Goal: Communication & Community: Answer question/provide support

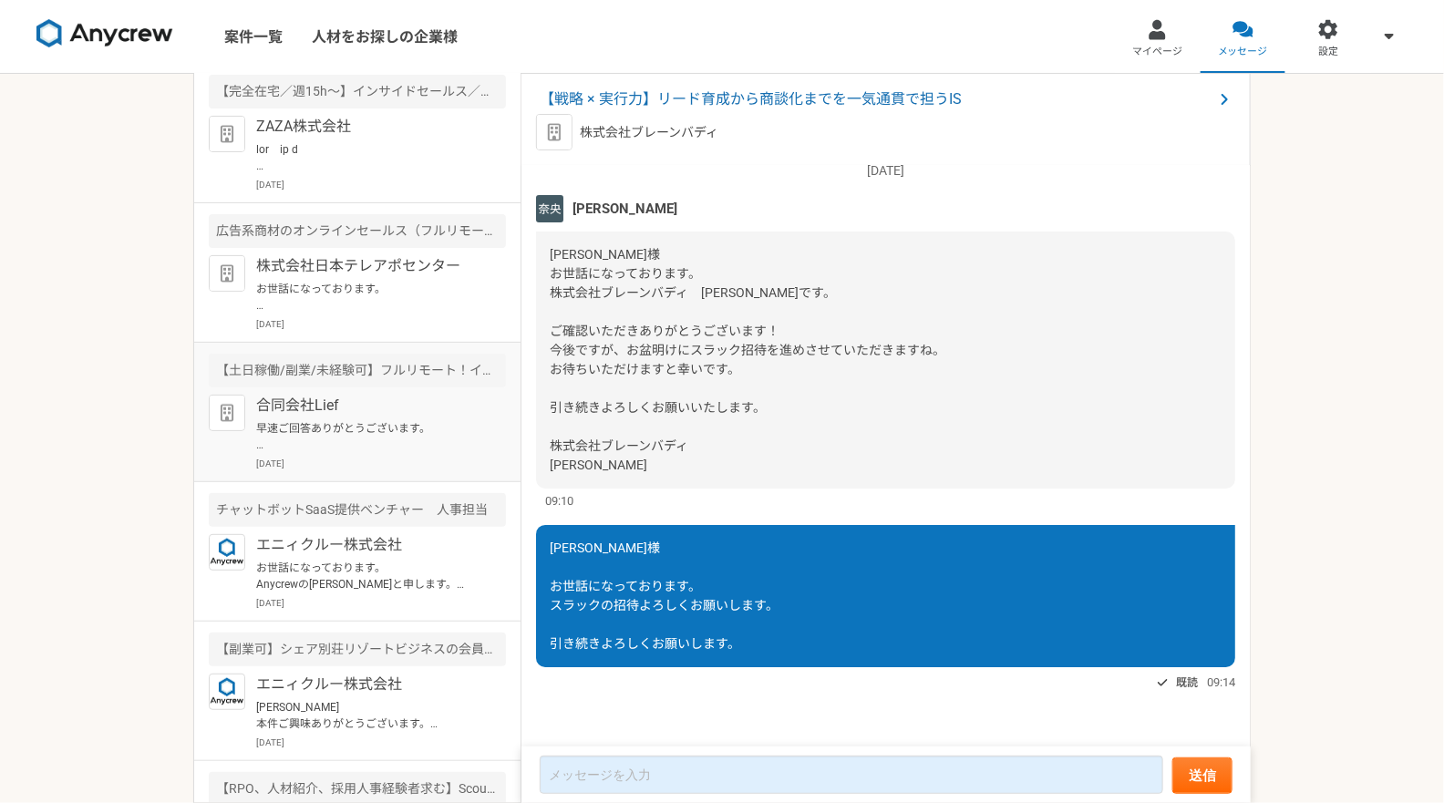
scroll to position [152, 0]
click at [353, 152] on p at bounding box center [368, 155] width 225 height 33
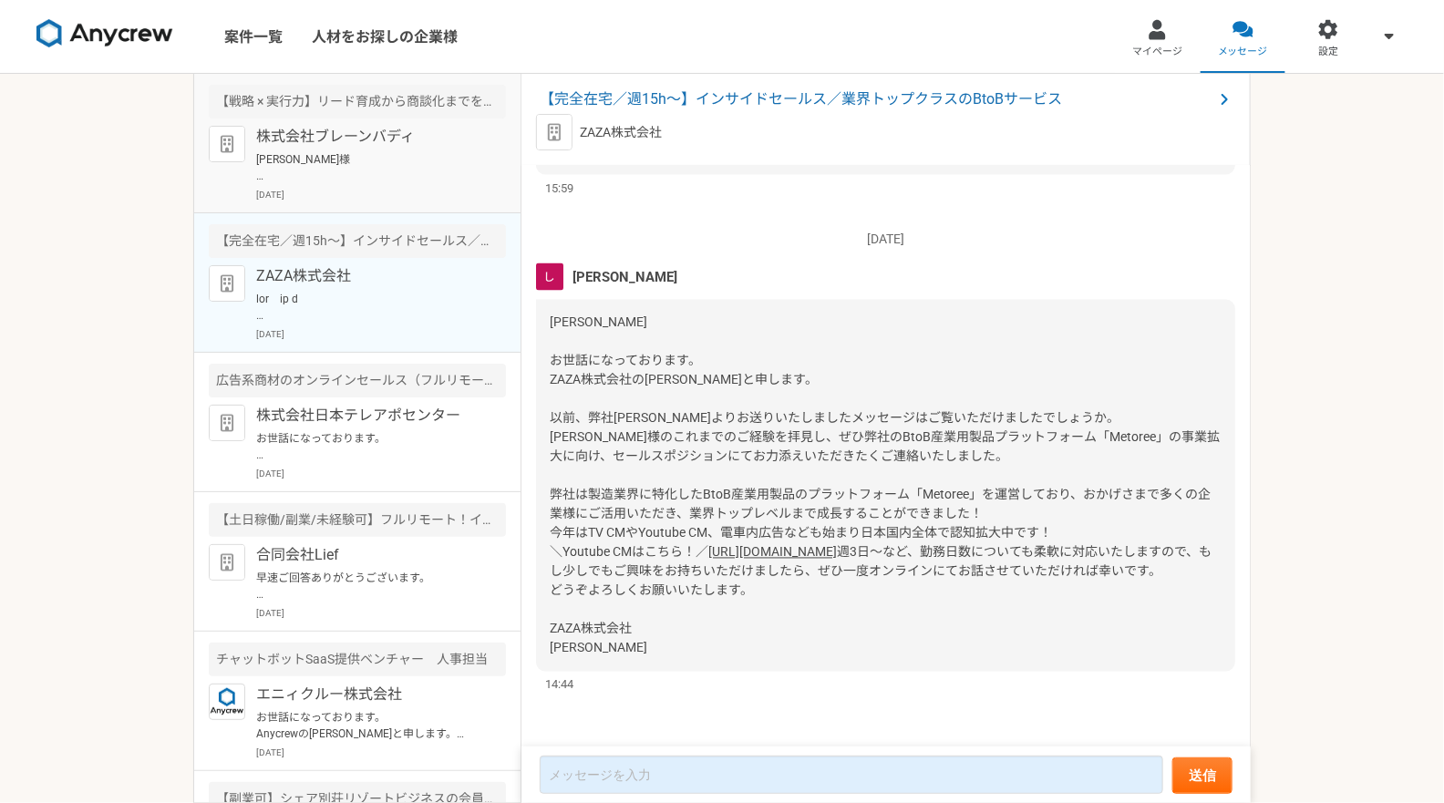
click at [353, 155] on p "[PERSON_NAME]様 お世話になっております。 スラックの招待よろしくお願いします。 引き続きよろしくお願いします。" at bounding box center [368, 167] width 225 height 33
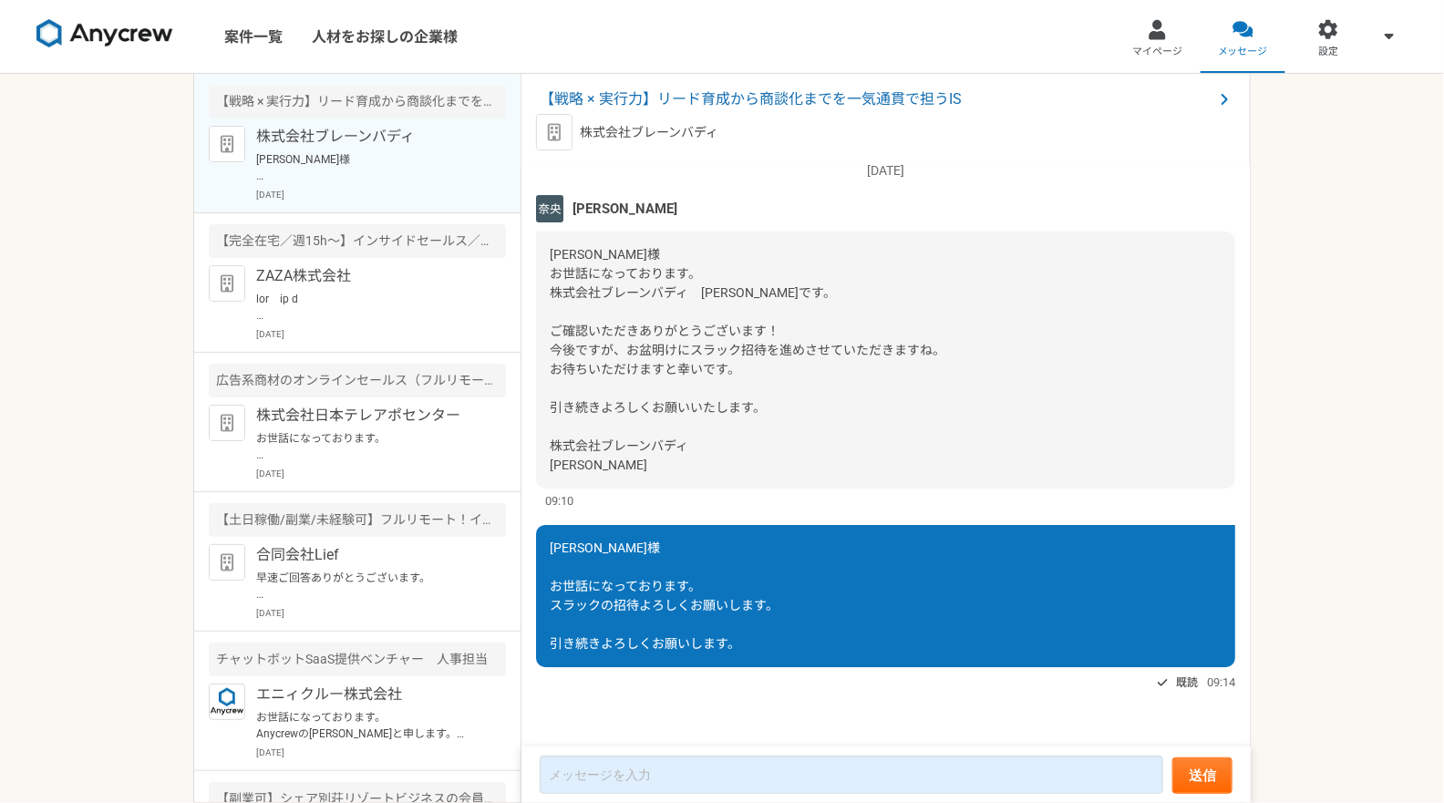
scroll to position [3338, 0]
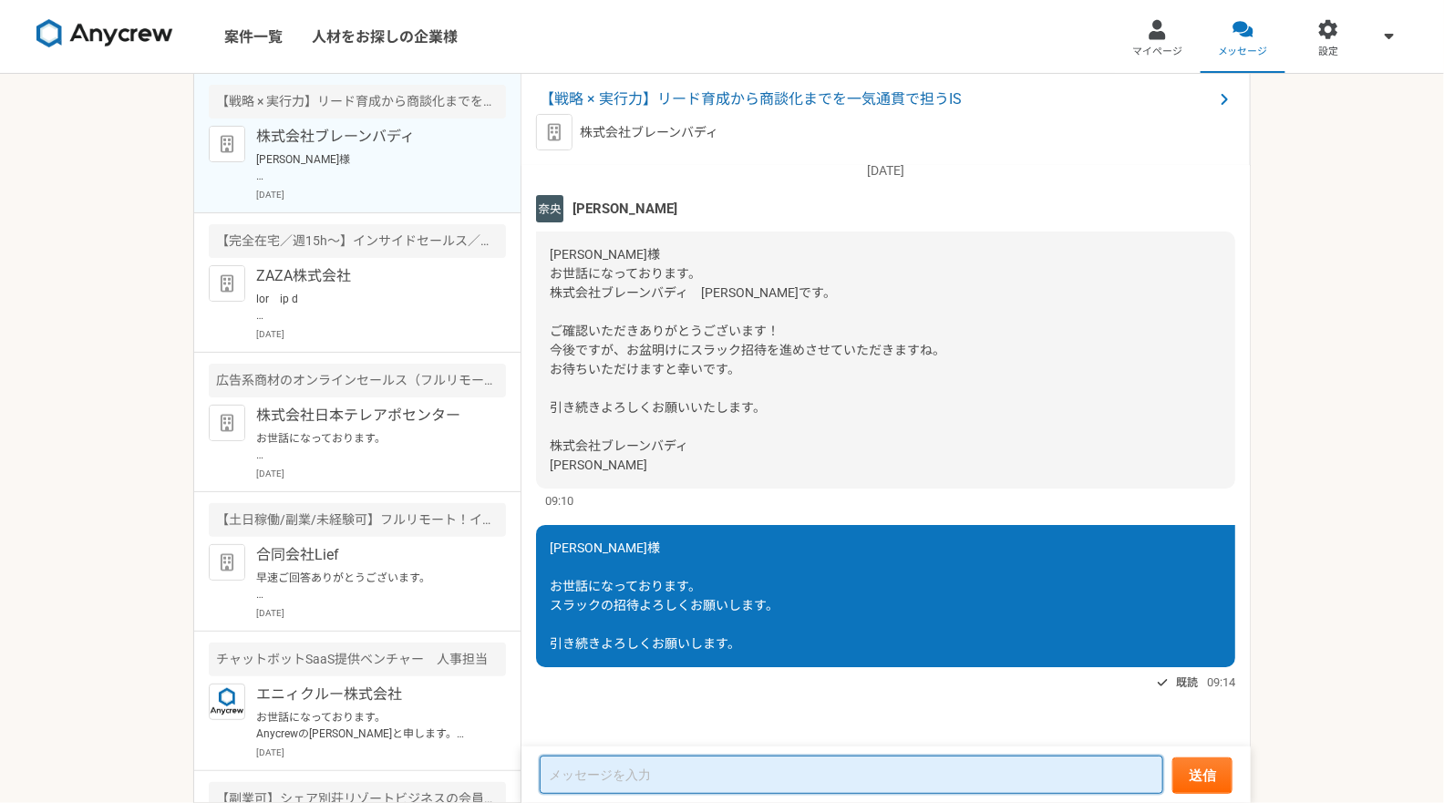
click at [583, 780] on textarea at bounding box center [852, 775] width 624 height 38
paste textarea "freeeアウトソース"
click at [548, 778] on textarea "freeeアウトソース" at bounding box center [852, 776] width 624 height 36
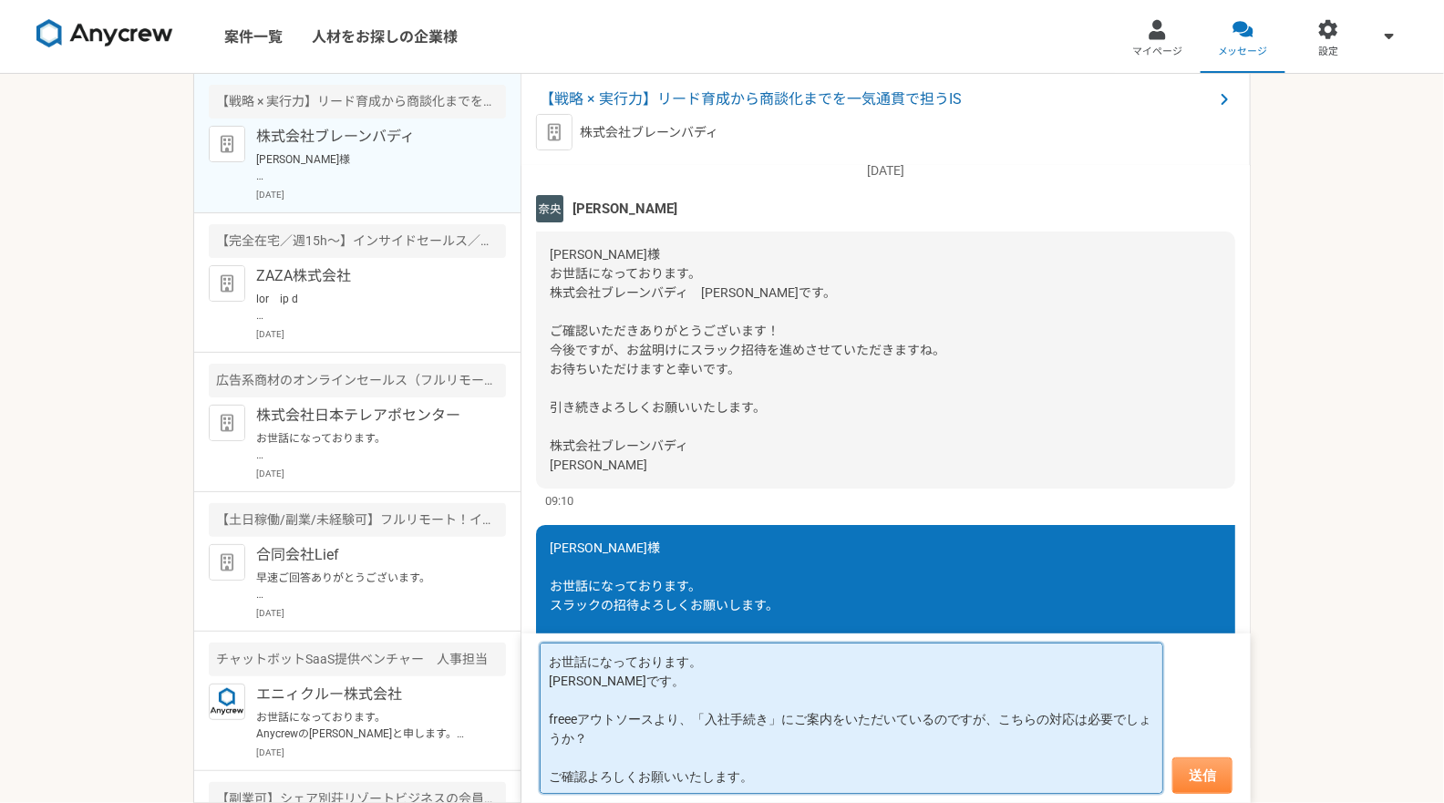
type textarea "お世話になっております。 [PERSON_NAME]です。 freeeアウトソースより、「入社手続き」にご案内をいただいているのですが、こちらの対応は必要でし…"
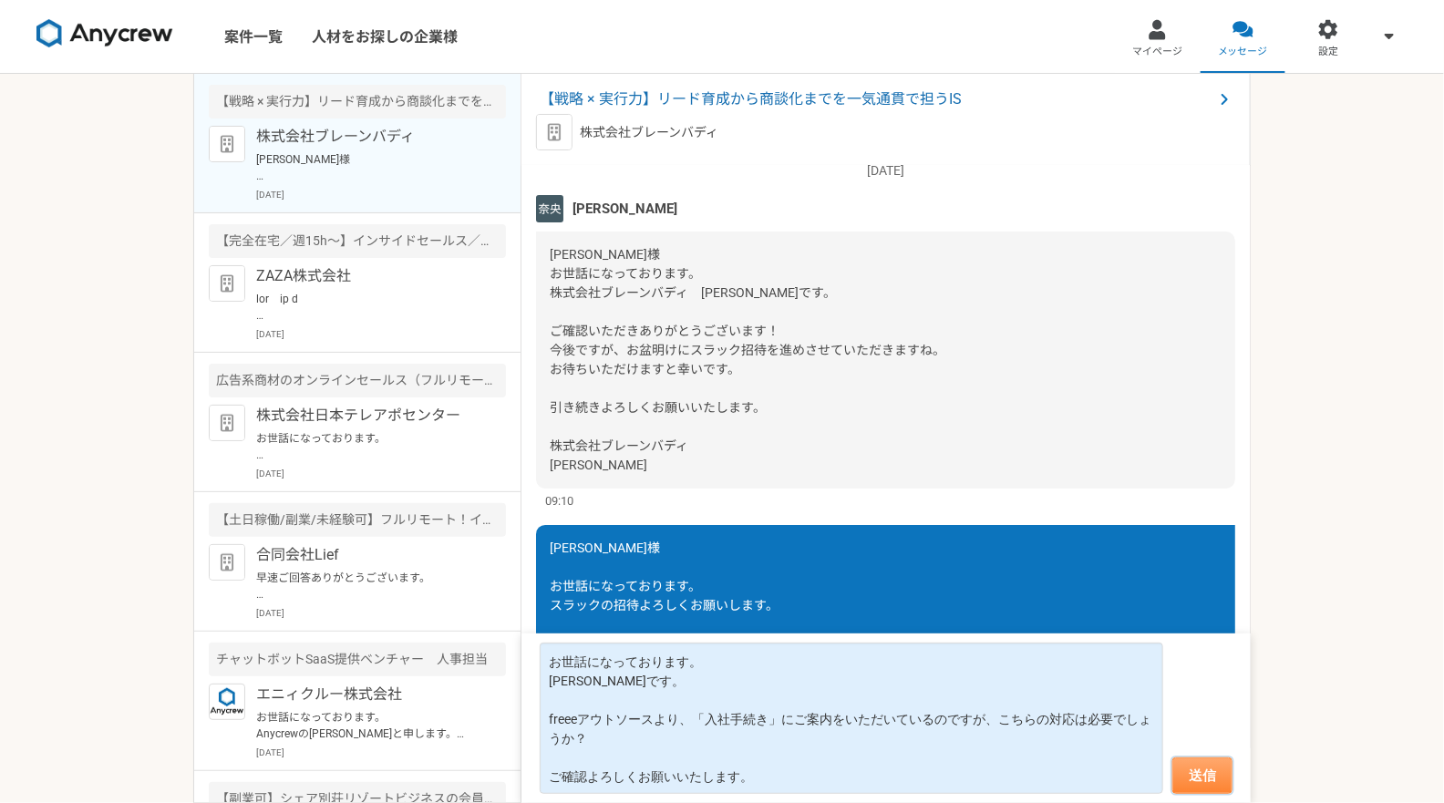
click at [1231, 771] on button "送信" at bounding box center [1203, 776] width 60 height 36
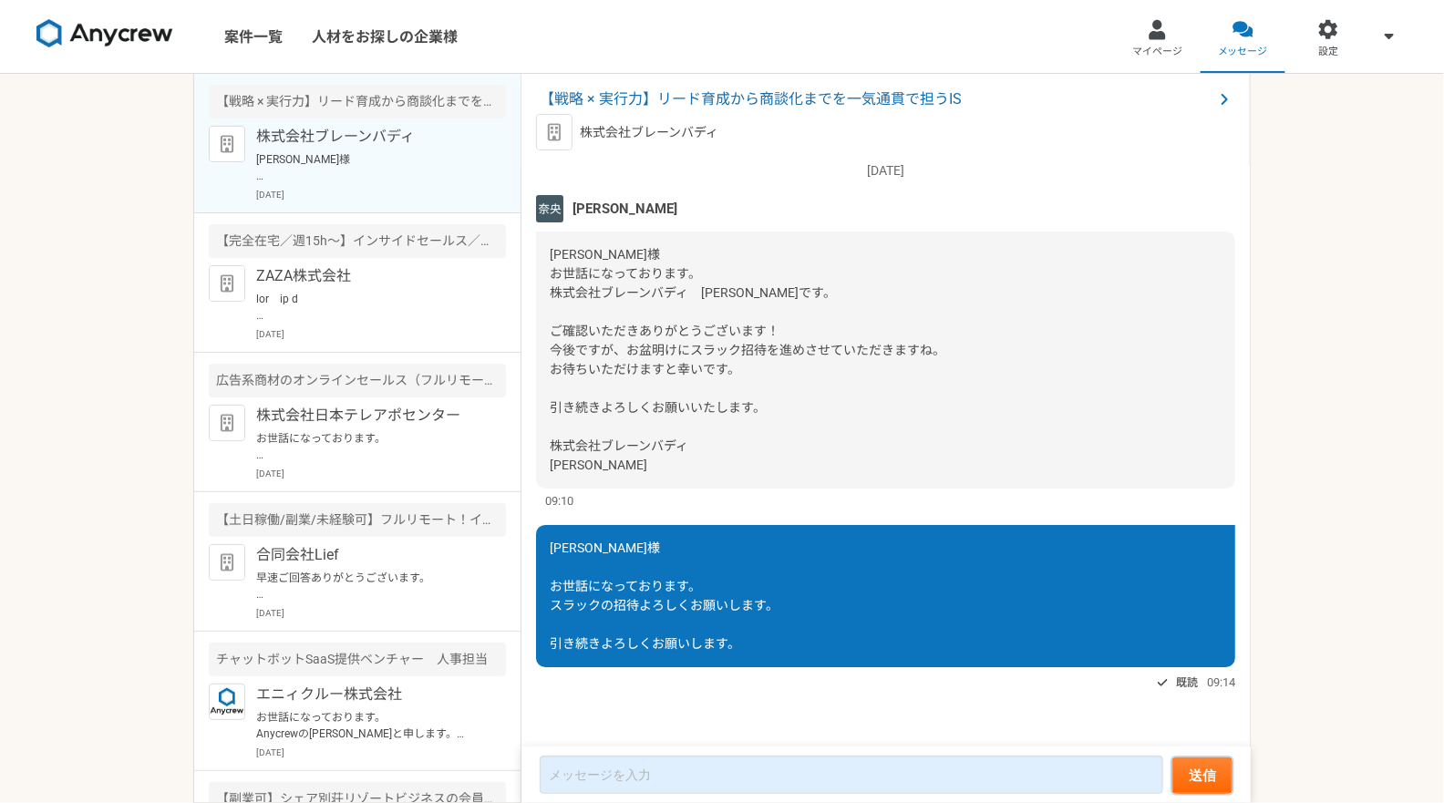
scroll to position [2824, 0]
